Goal: Navigation & Orientation: Understand site structure

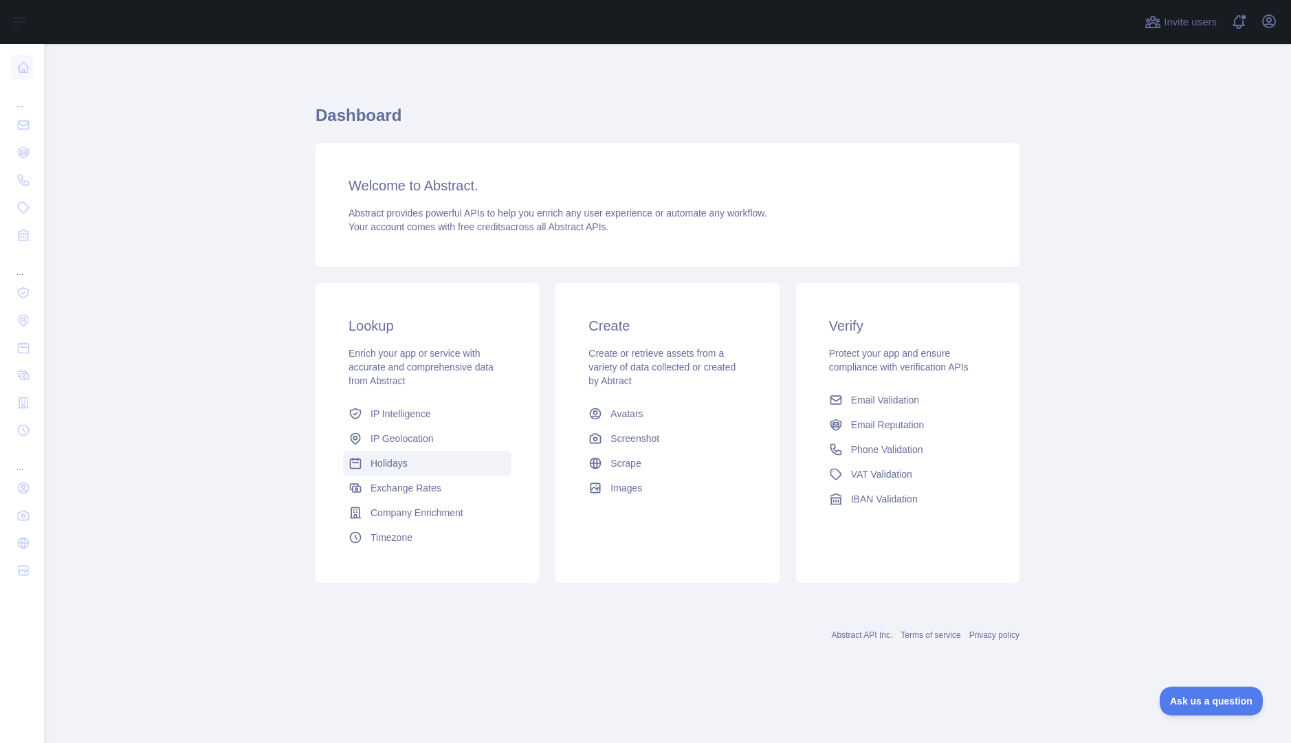
click at [394, 460] on span "Holidays" at bounding box center [388, 463] width 37 height 14
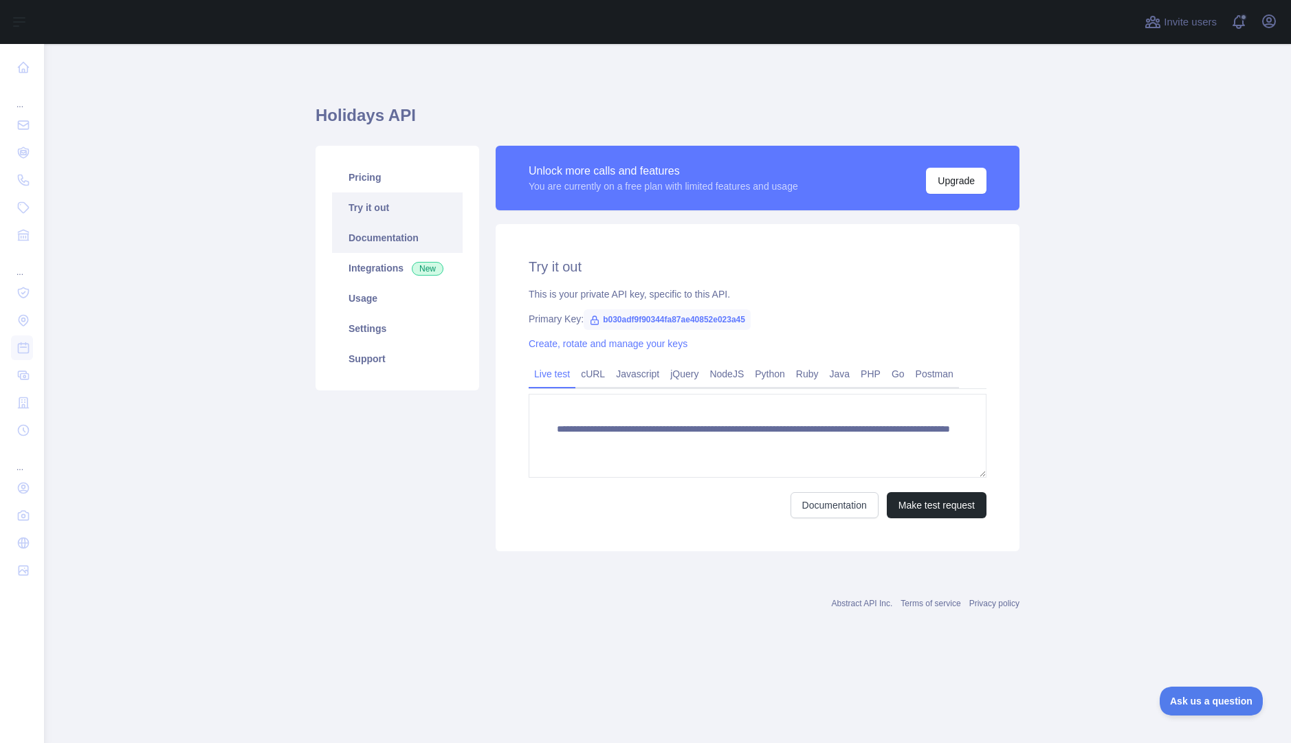
click at [383, 237] on link "Documentation" at bounding box center [397, 238] width 131 height 30
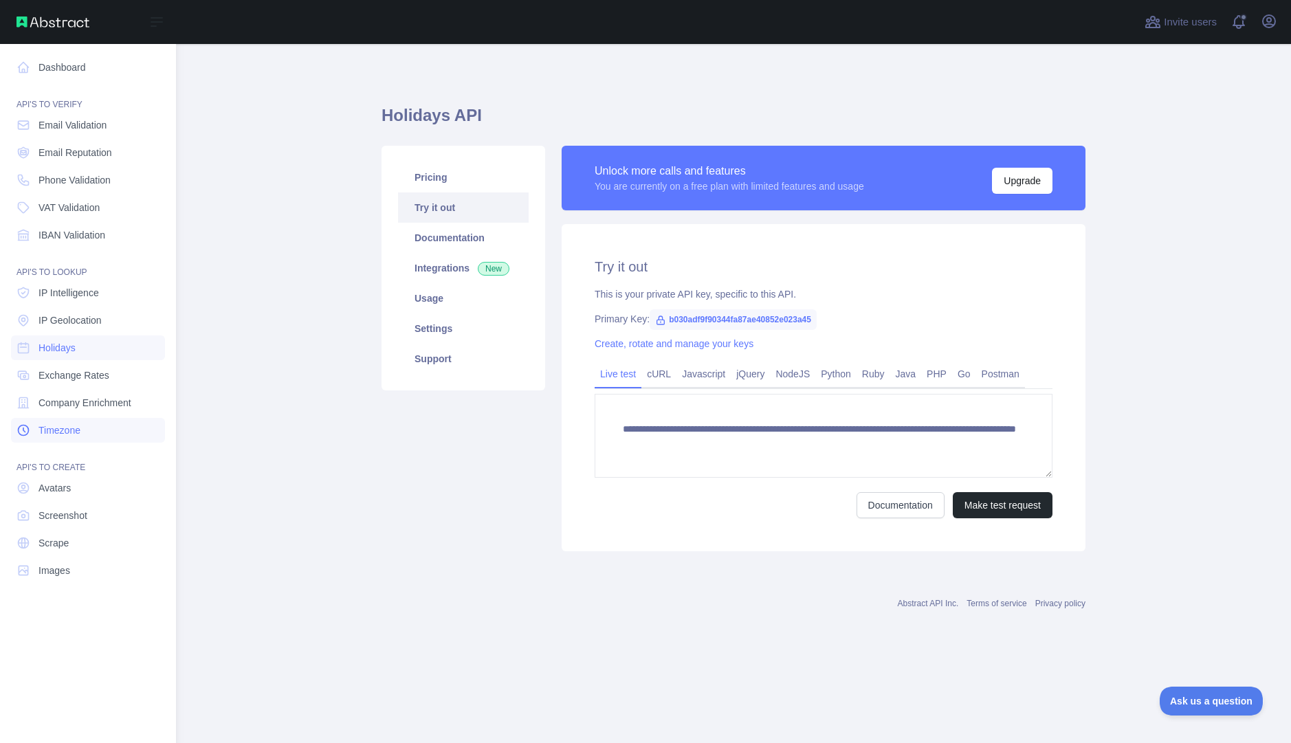
click at [82, 429] on link "Timezone" at bounding box center [88, 430] width 154 height 25
click at [82, 404] on span "Company Enrichment" at bounding box center [84, 403] width 93 height 14
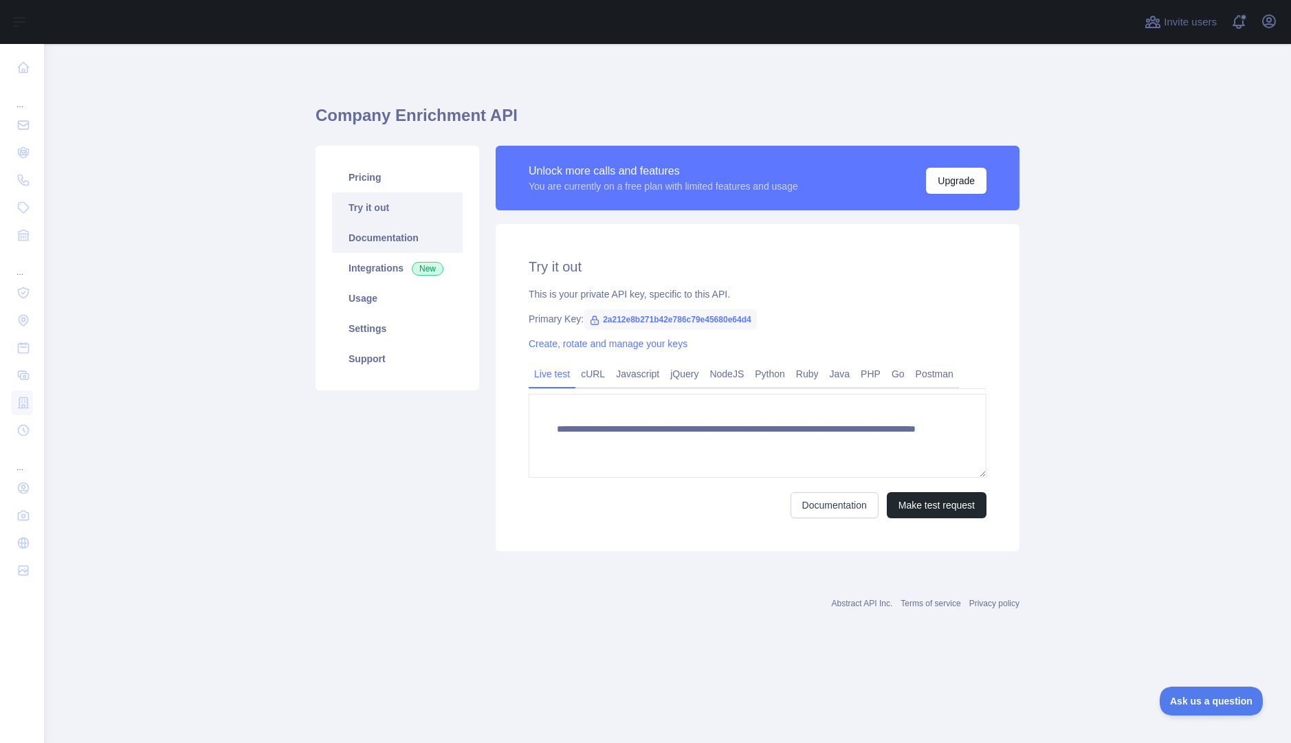
click at [395, 236] on link "Documentation" at bounding box center [397, 238] width 131 height 30
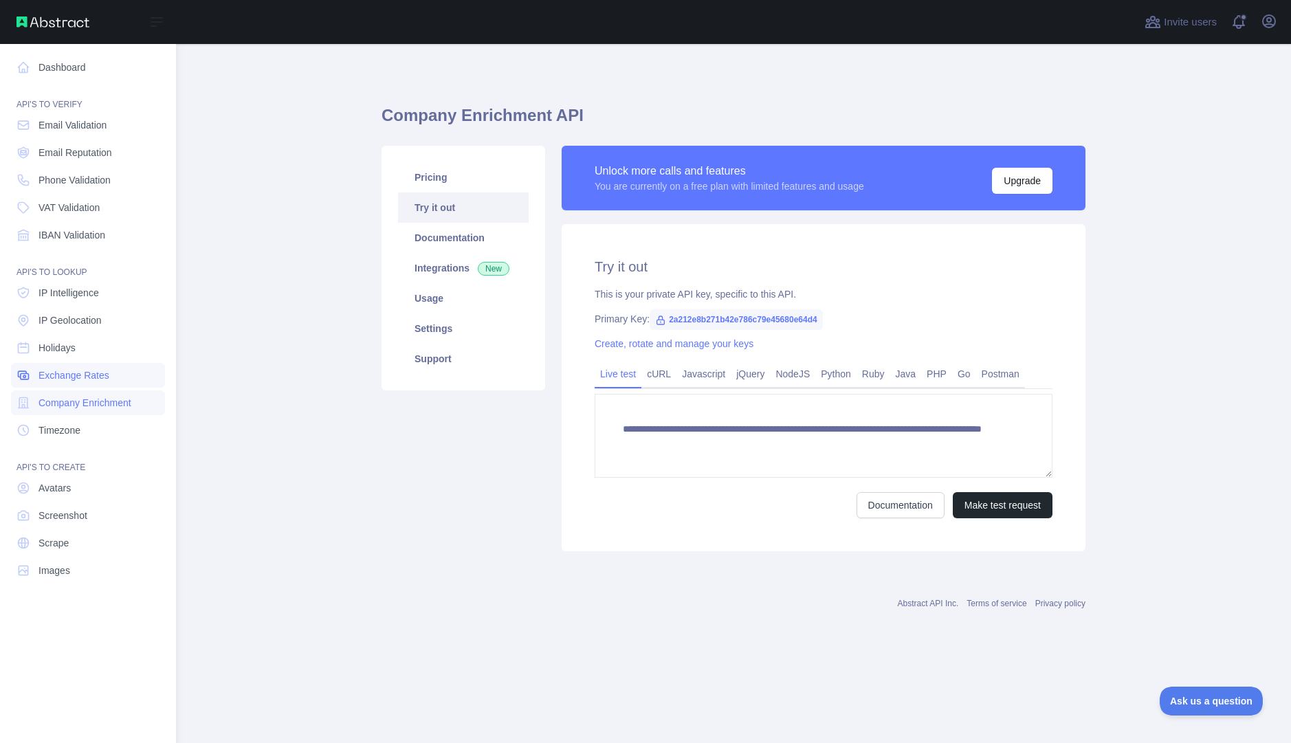
click at [92, 374] on span "Exchange Rates" at bounding box center [73, 375] width 71 height 14
click at [99, 288] on span "IP Intelligence" at bounding box center [68, 293] width 60 height 14
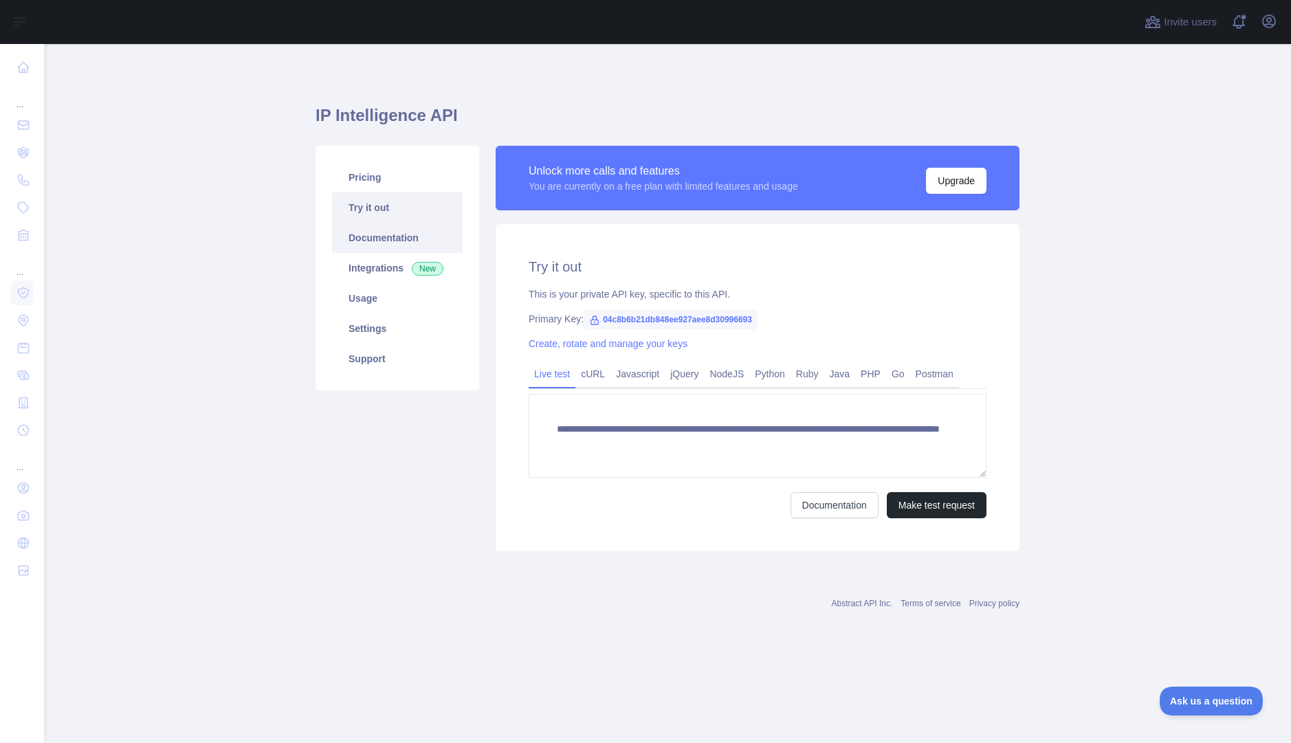
click at [421, 236] on link "Documentation" at bounding box center [397, 238] width 131 height 30
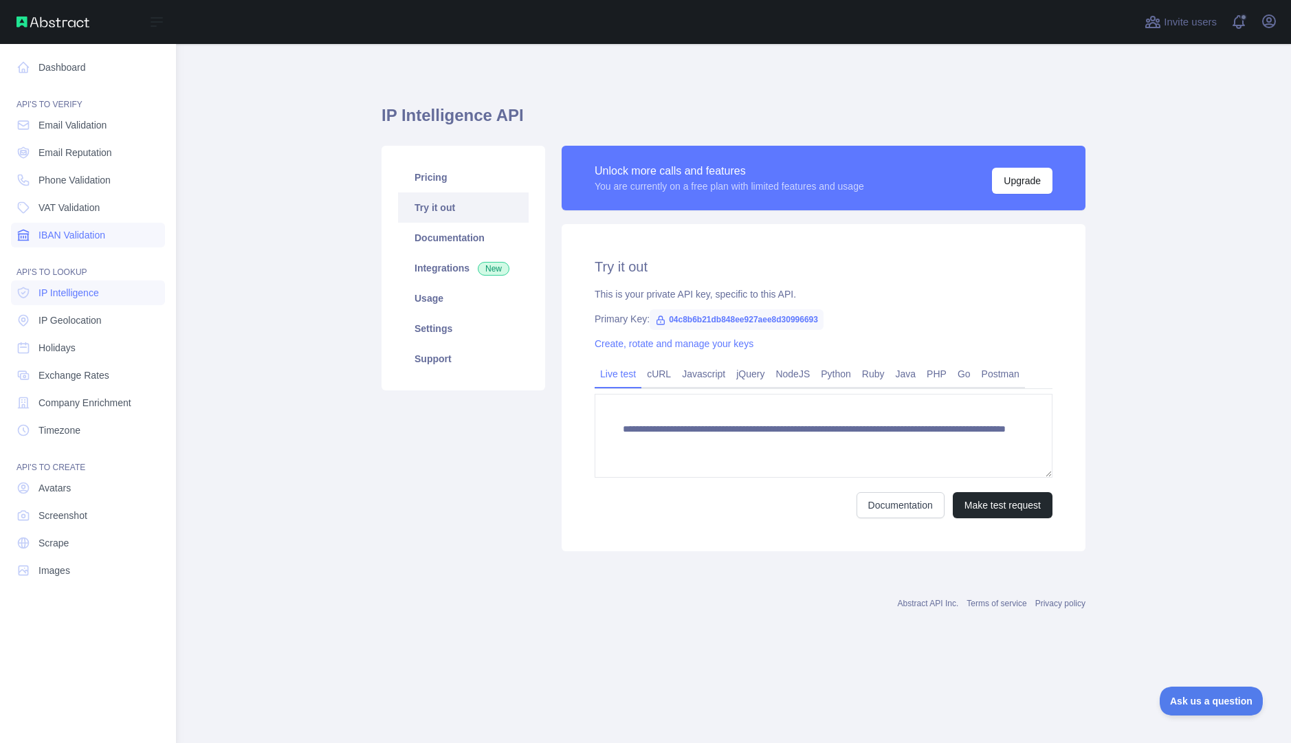
click at [89, 237] on span "IBAN Validation" at bounding box center [71, 235] width 67 height 14
click at [88, 212] on span "VAT Validation" at bounding box center [68, 208] width 61 height 14
click at [91, 174] on span "Phone Validation" at bounding box center [74, 180] width 72 height 14
click at [85, 155] on span "Email Reputation" at bounding box center [75, 153] width 74 height 14
click at [83, 123] on span "Email Validation" at bounding box center [72, 125] width 68 height 14
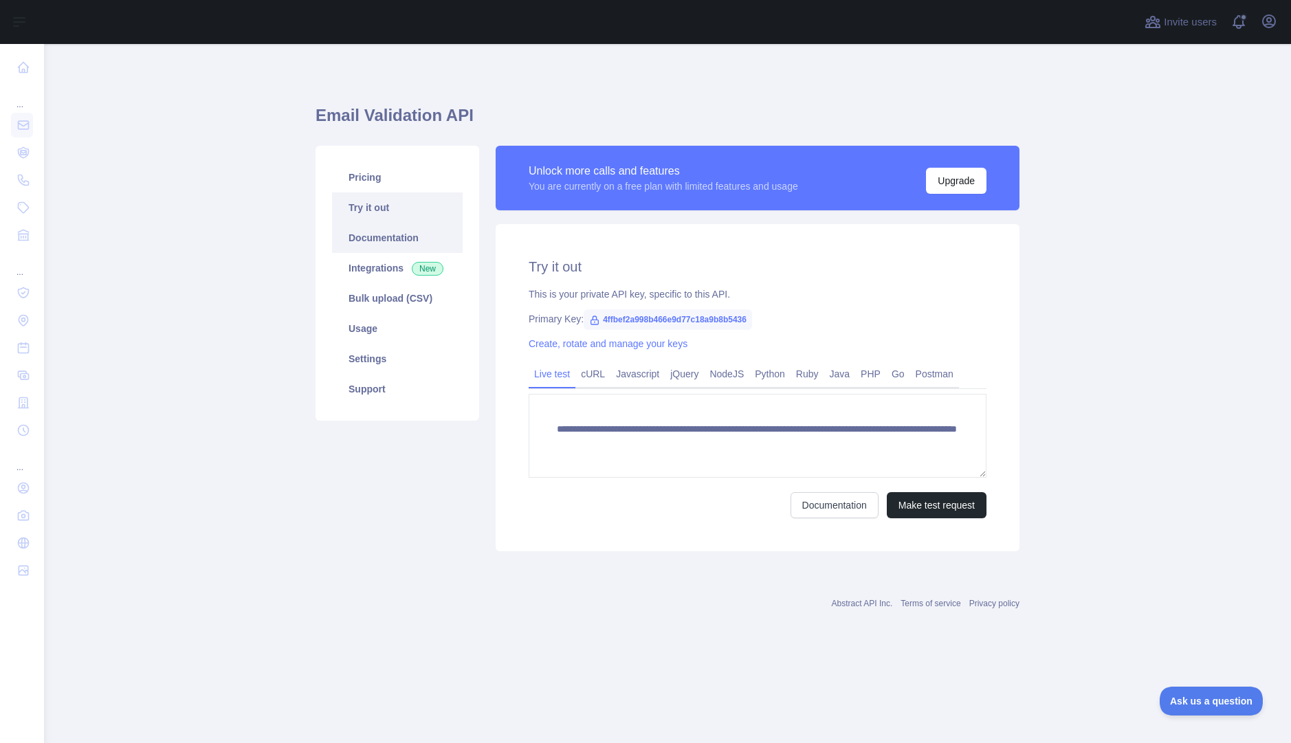
click at [381, 236] on link "Documentation" at bounding box center [397, 238] width 131 height 30
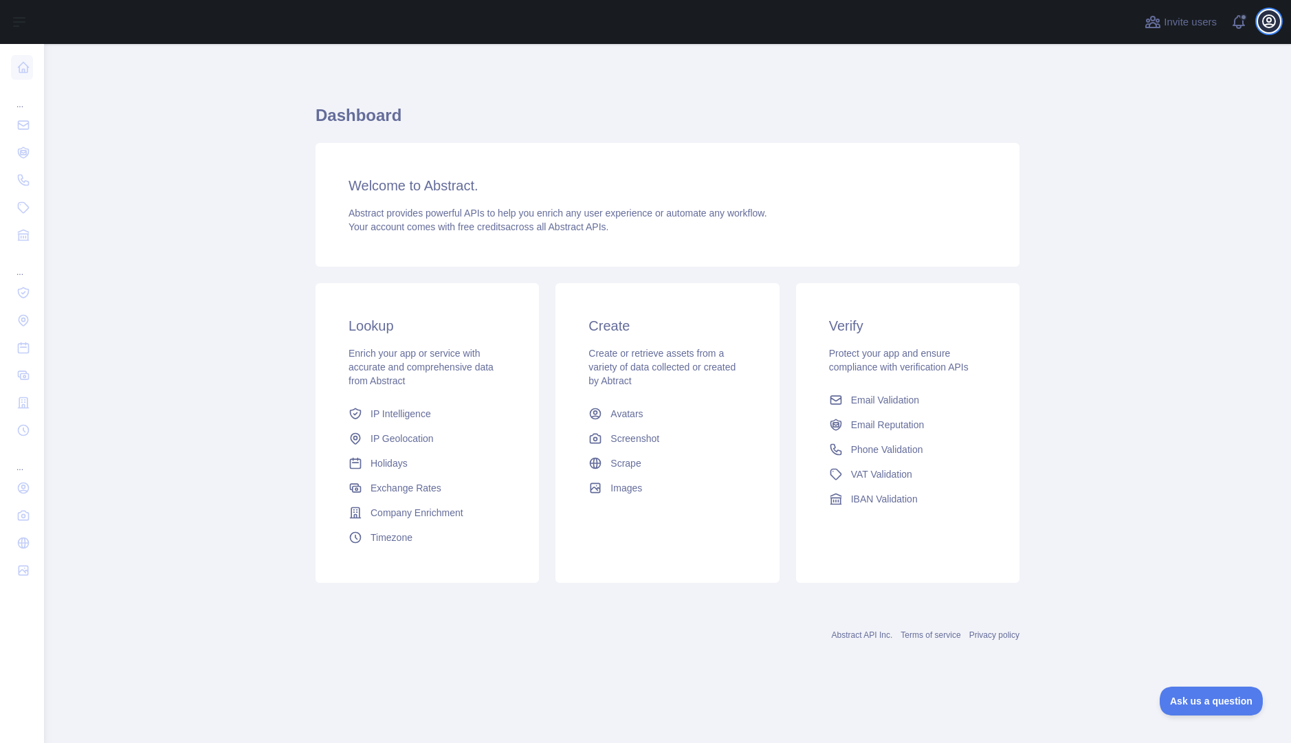
click at [1273, 19] on icon "button" at bounding box center [1268, 21] width 16 height 16
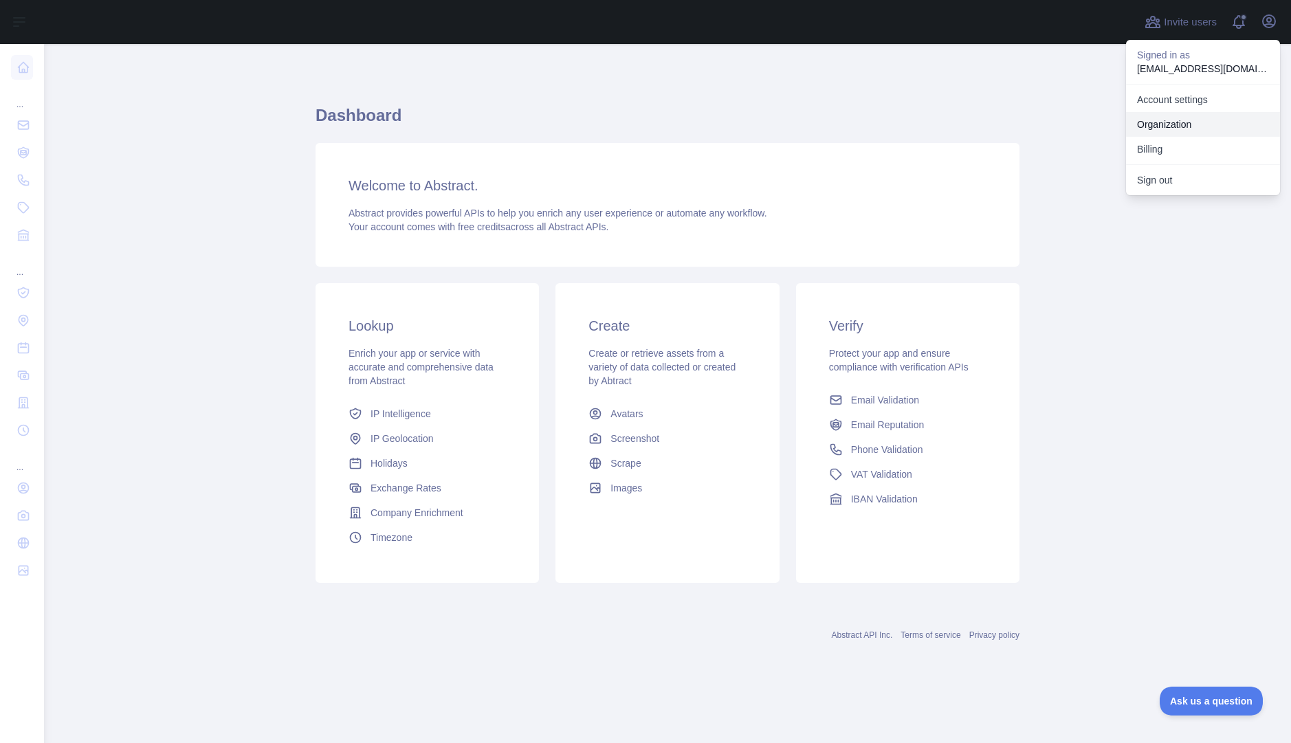
click at [1203, 126] on link "Organization" at bounding box center [1203, 124] width 154 height 25
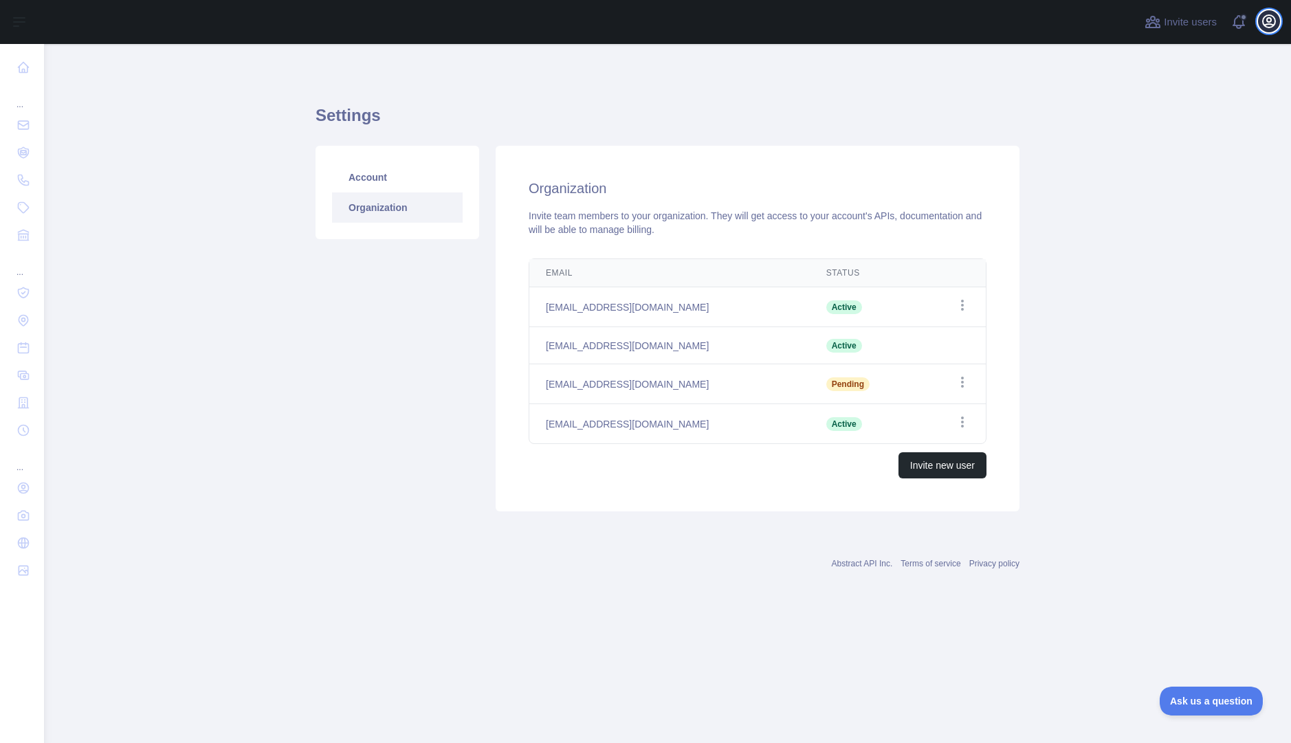
click at [1267, 27] on icon "button" at bounding box center [1268, 21] width 12 height 12
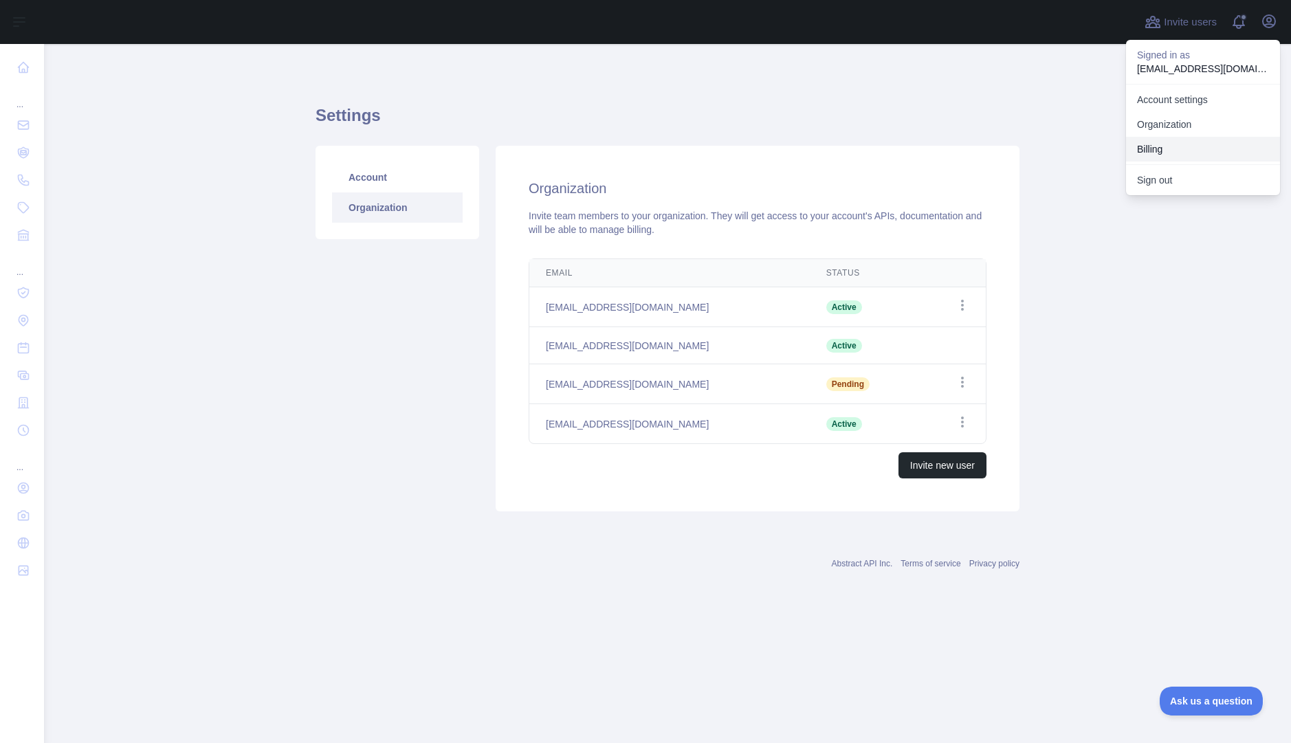
click at [1172, 151] on button "Billing" at bounding box center [1203, 149] width 154 height 25
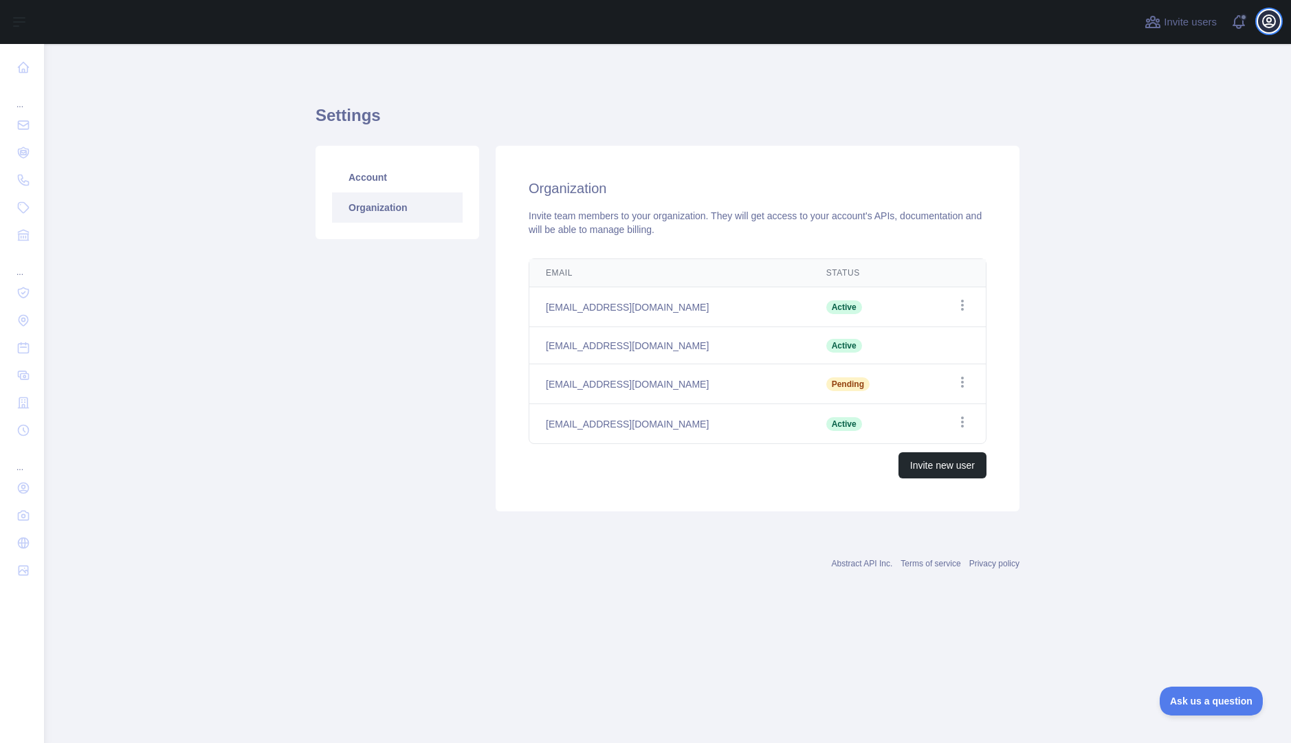
click at [1273, 26] on icon "button" at bounding box center [1268, 21] width 12 height 12
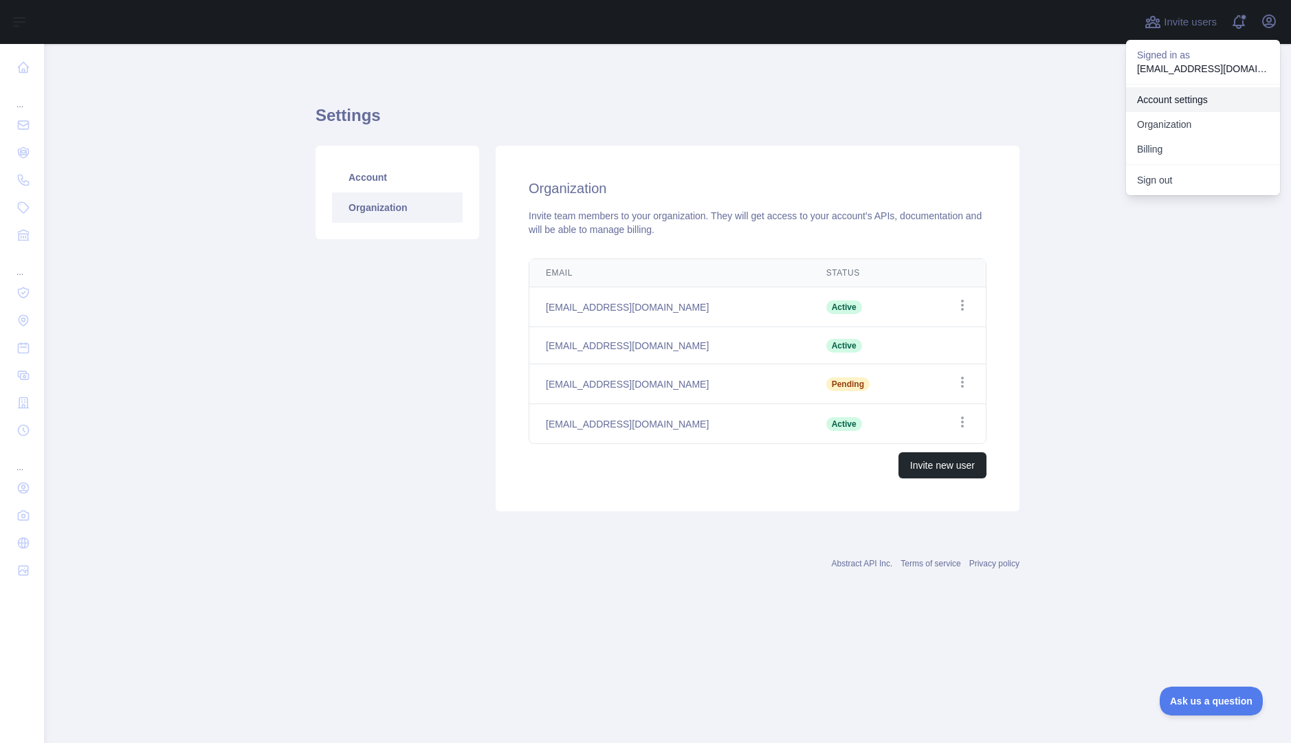
click at [1199, 98] on link "Account settings" at bounding box center [1203, 99] width 154 height 25
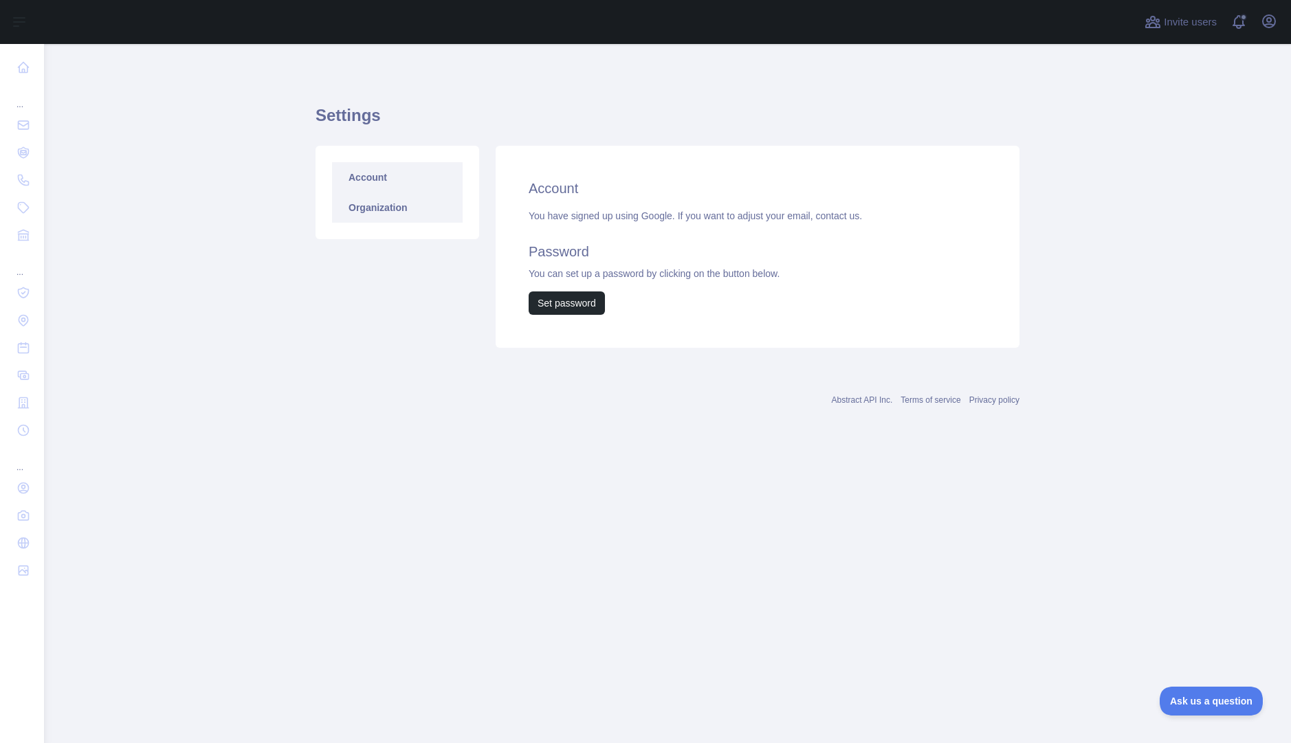
click at [396, 218] on link "Organization" at bounding box center [397, 207] width 131 height 30
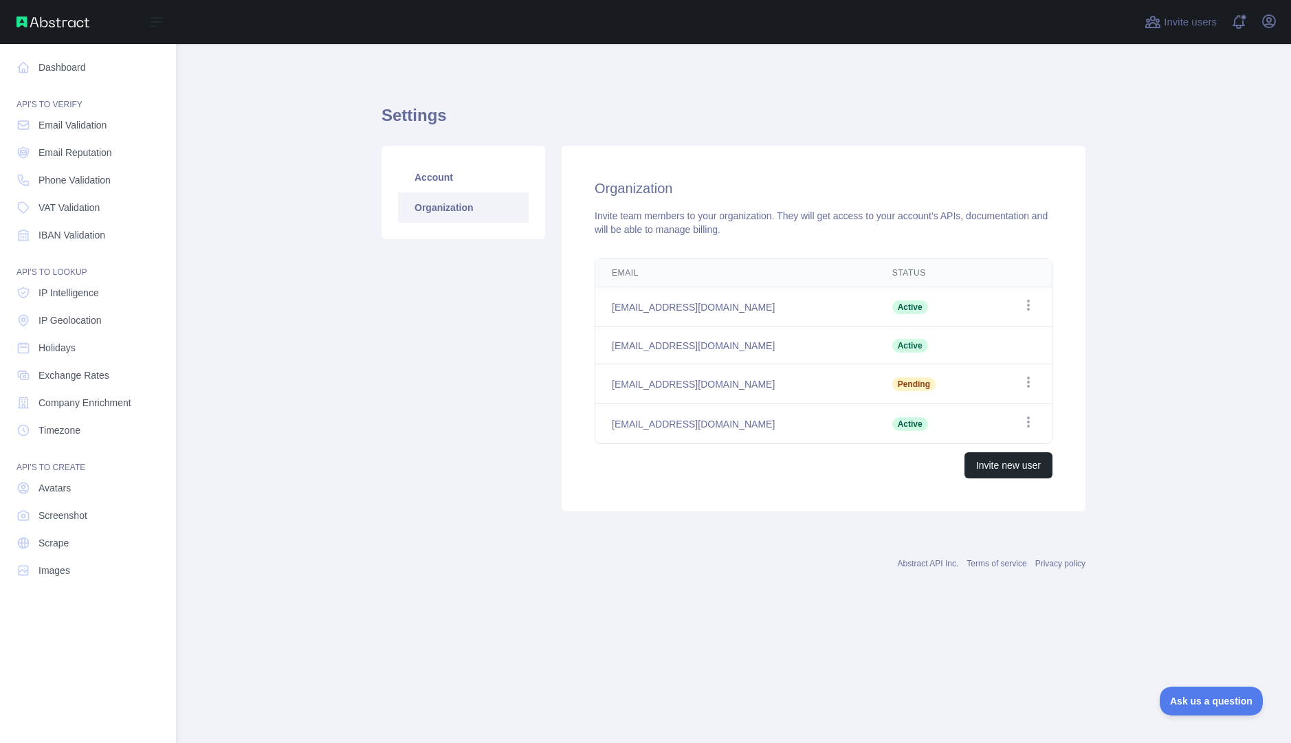
click at [38, 24] on img at bounding box center [52, 21] width 73 height 11
click at [25, 23] on img at bounding box center [52, 21] width 73 height 11
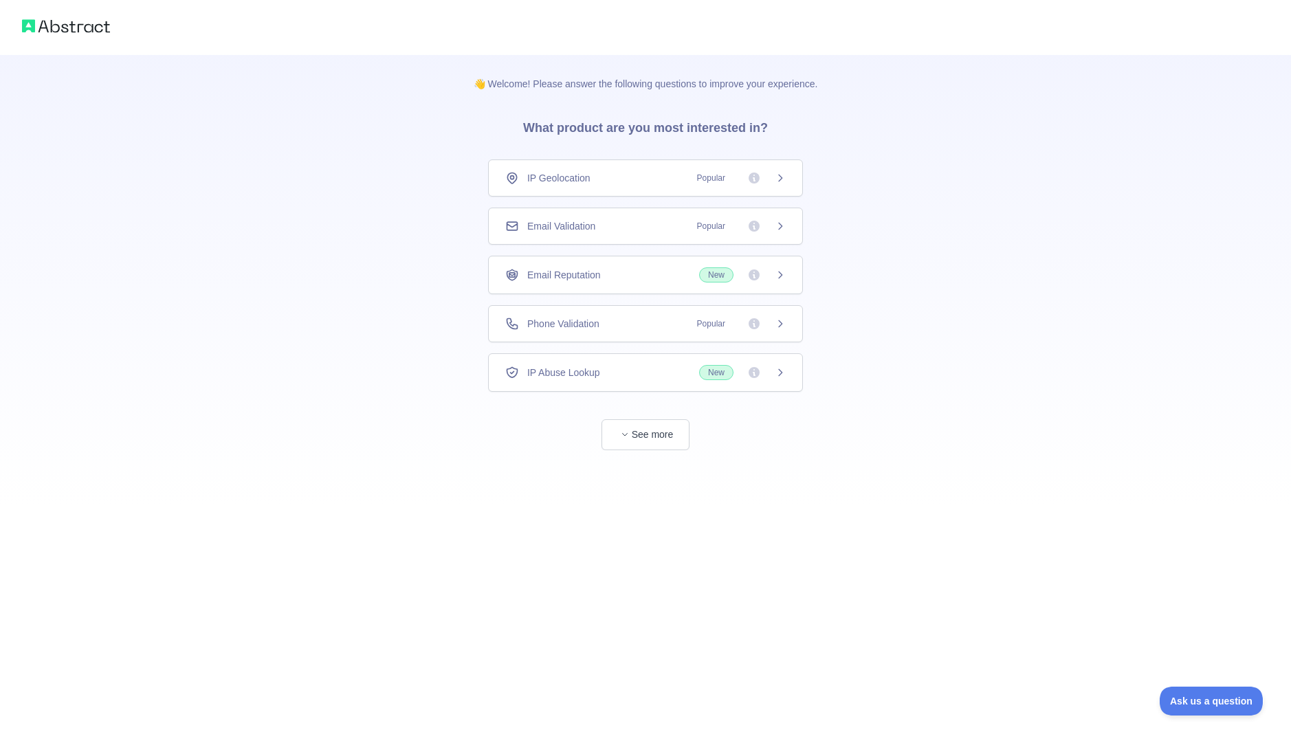
click at [93, 28] on img at bounding box center [66, 25] width 88 height 19
click at [41, 26] on img at bounding box center [66, 25] width 88 height 19
